Goal: Check status

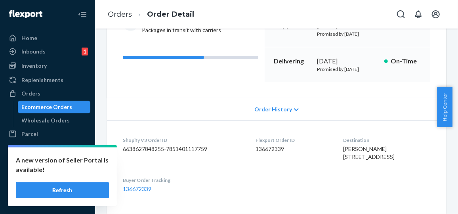
scroll to position [102, 0]
click at [63, 188] on button "Refresh" at bounding box center [62, 190] width 93 height 16
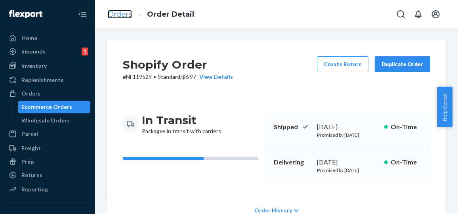
click at [118, 13] on link "Orders" at bounding box center [120, 14] width 24 height 9
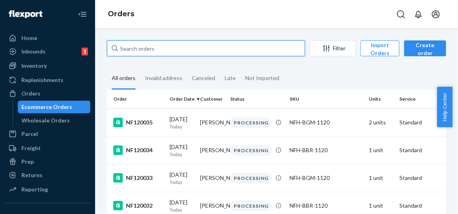
click at [214, 48] on input "text" at bounding box center [206, 48] width 198 height 16
paste input "NF118900"
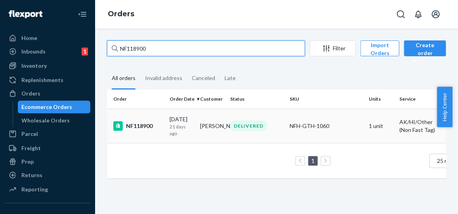
type input "NF118900"
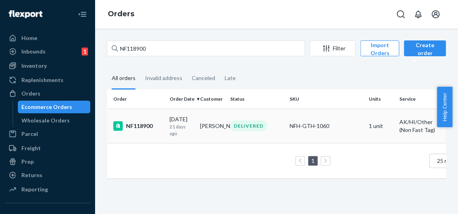
click at [194, 122] on div "[DATE] [DATE]" at bounding box center [181, 125] width 24 height 21
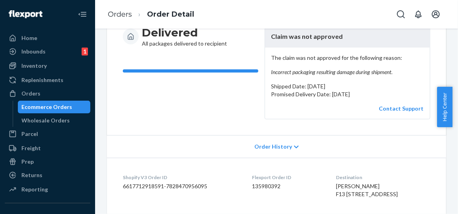
scroll to position [96, 0]
